Goal: Find specific page/section: Find specific page/section

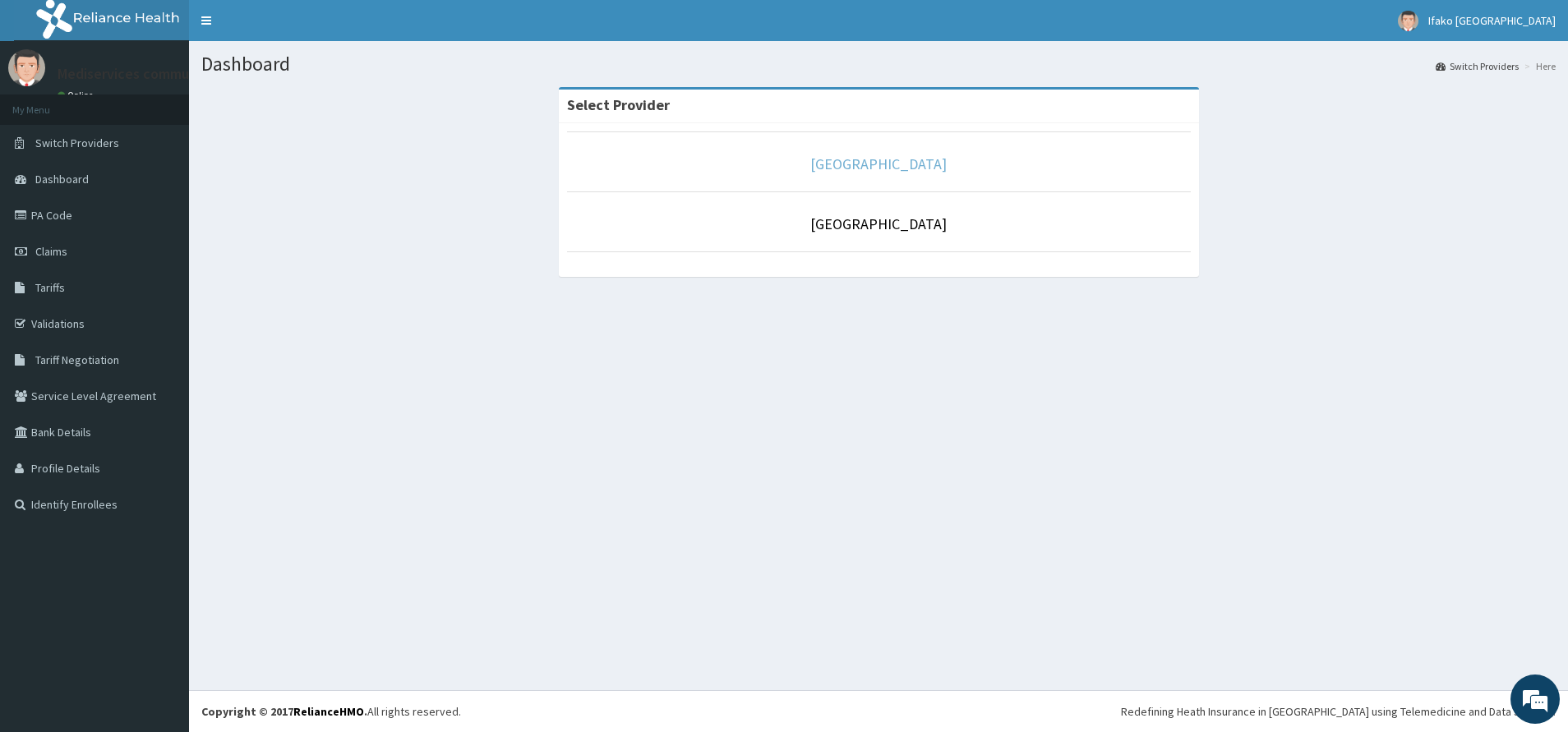
click at [846, 168] on link "[GEOGRAPHIC_DATA]" at bounding box center [878, 164] width 136 height 19
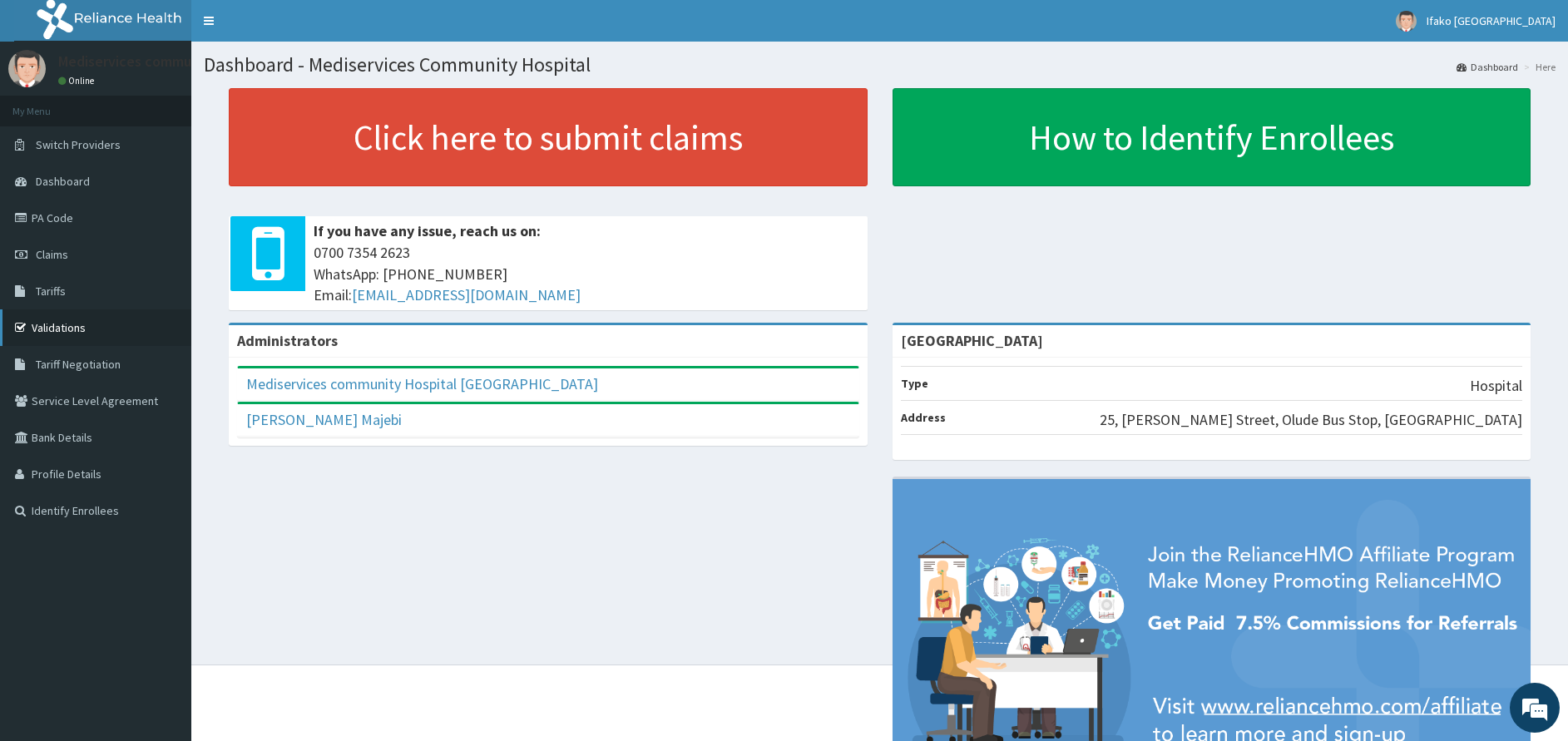
click at [61, 335] on link "Validations" at bounding box center [96, 328] width 191 height 37
